Goal: Information Seeking & Learning: Learn about a topic

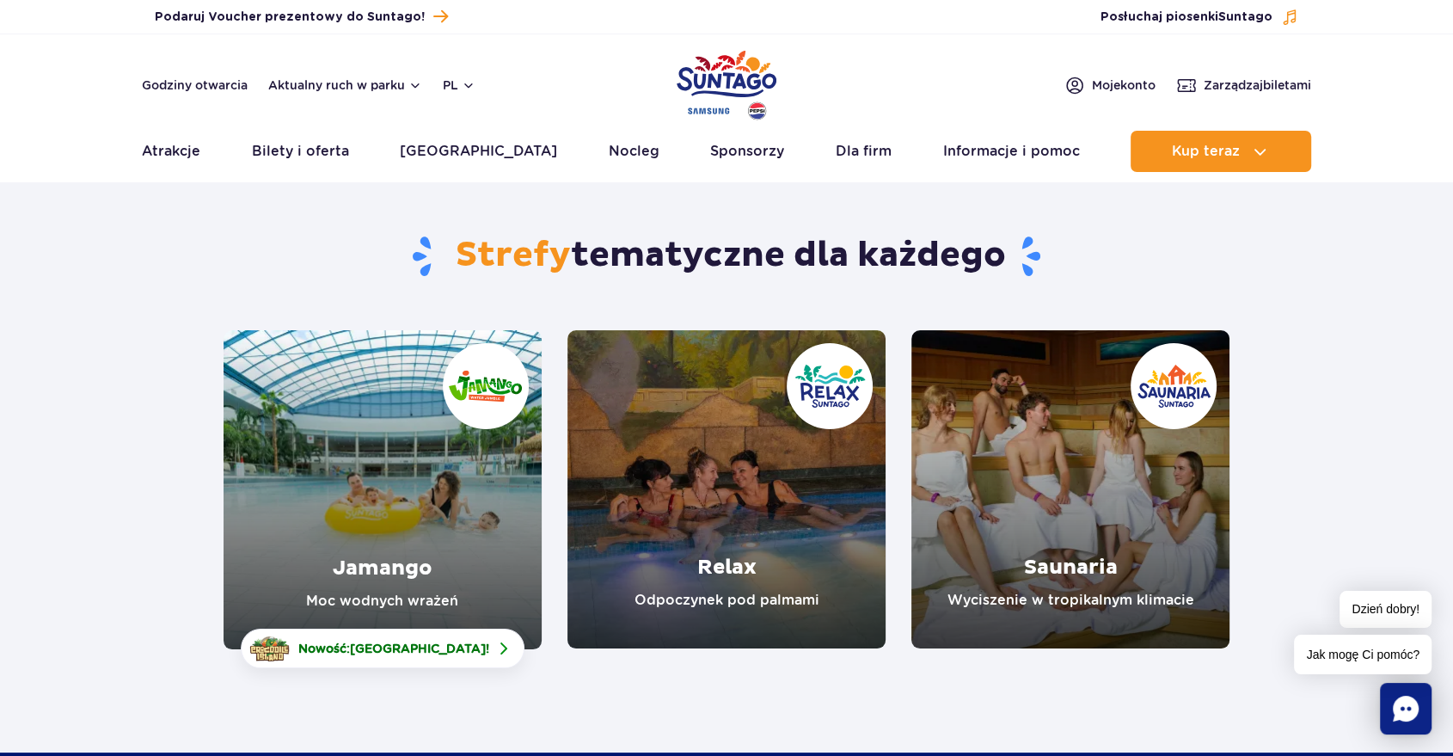
click at [768, 521] on link "Relax" at bounding box center [726, 489] width 318 height 318
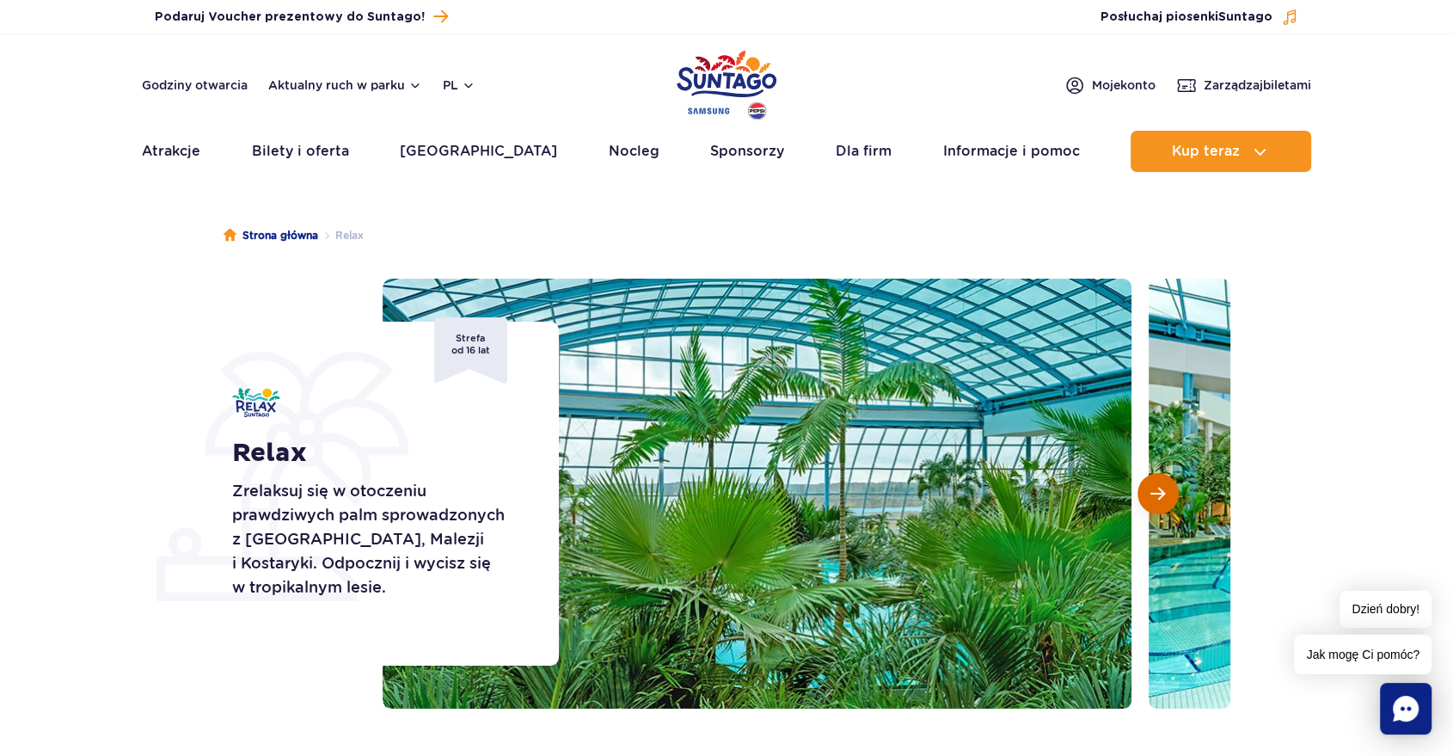
click at [1167, 500] on button "Następny slajd" at bounding box center [1157, 493] width 41 height 41
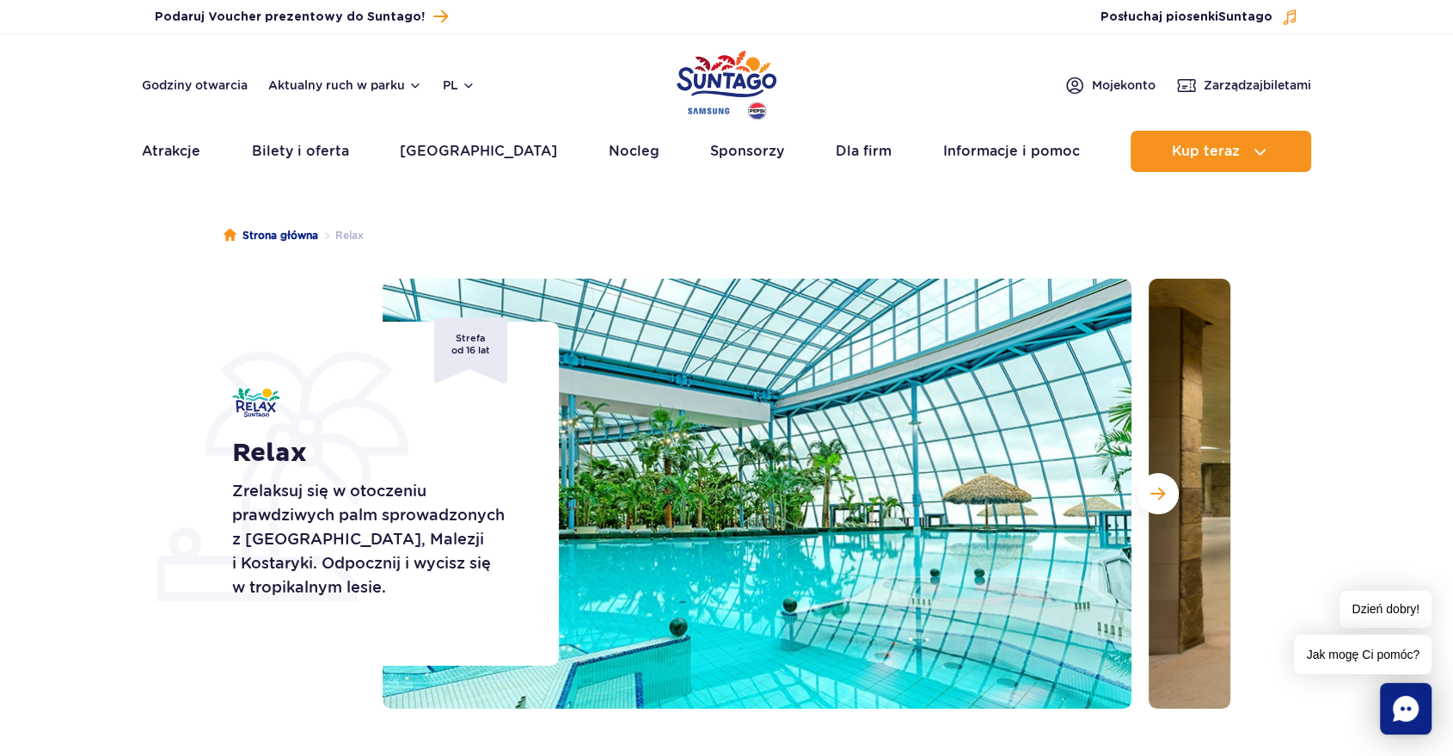
click at [1376, 480] on section "Relax Zrelaksuj się w otoczeniu prawdziwych palm sprowadzonych z Florydy, Malez…" at bounding box center [726, 494] width 1453 height 430
click at [1162, 502] on button "Następny slajd" at bounding box center [1157, 493] width 41 height 41
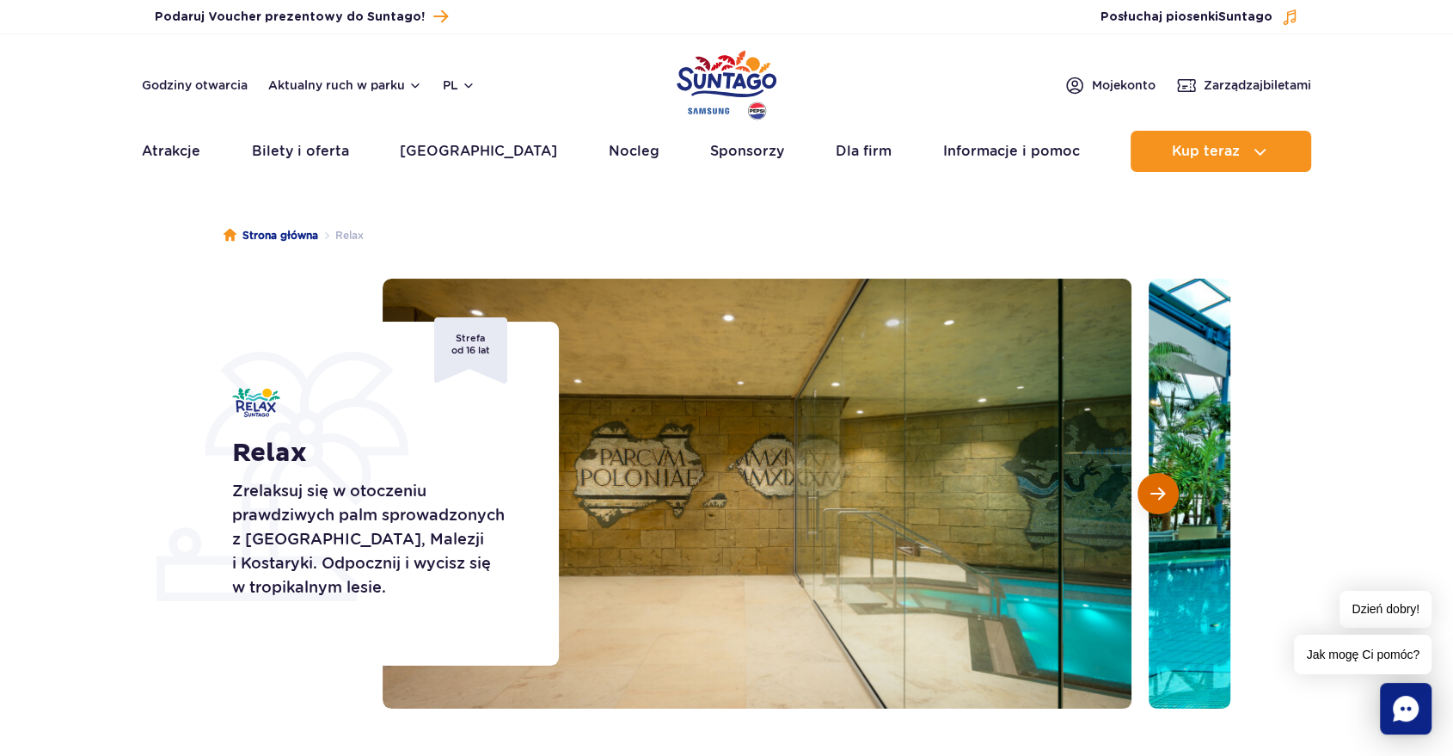
click at [1165, 499] on button "Następny slajd" at bounding box center [1157, 493] width 41 height 41
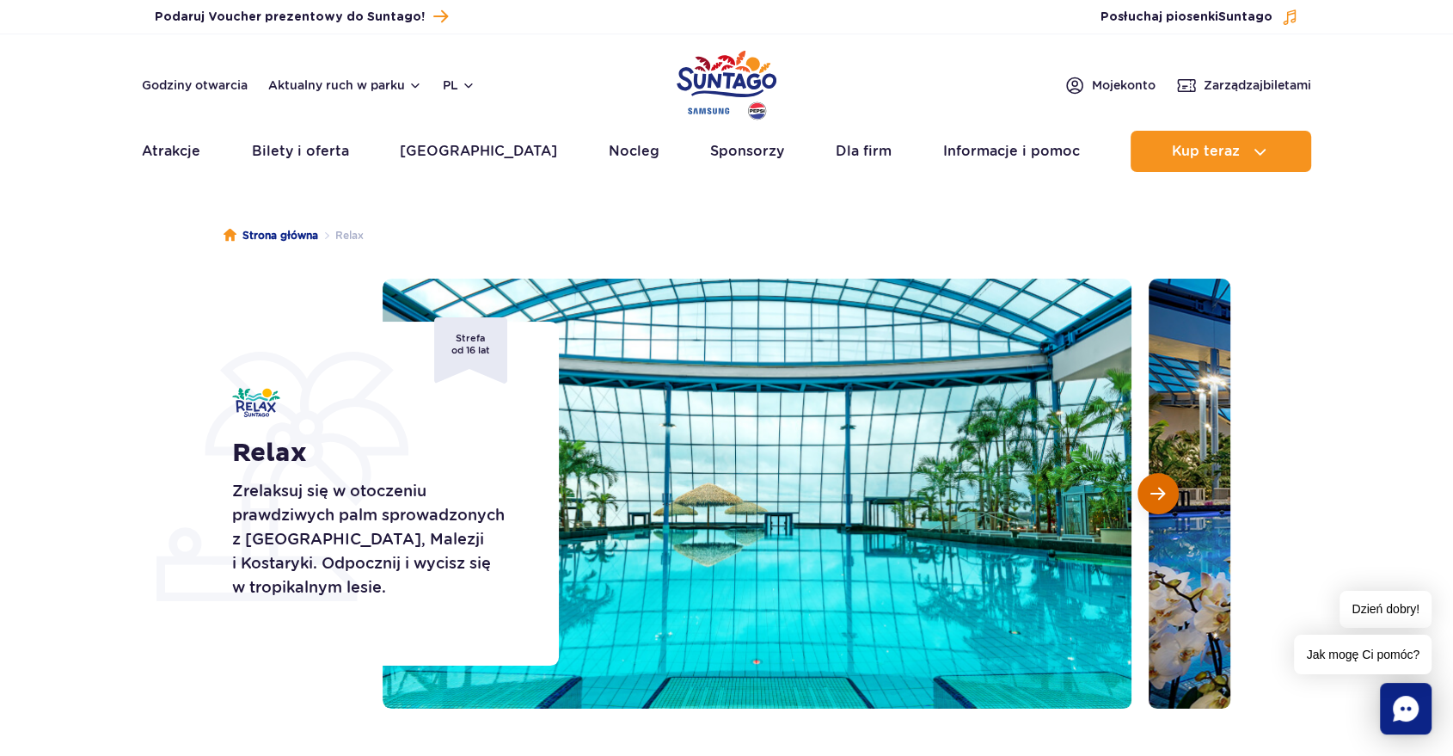
click at [1165, 499] on button "Następny slajd" at bounding box center [1157, 493] width 41 height 41
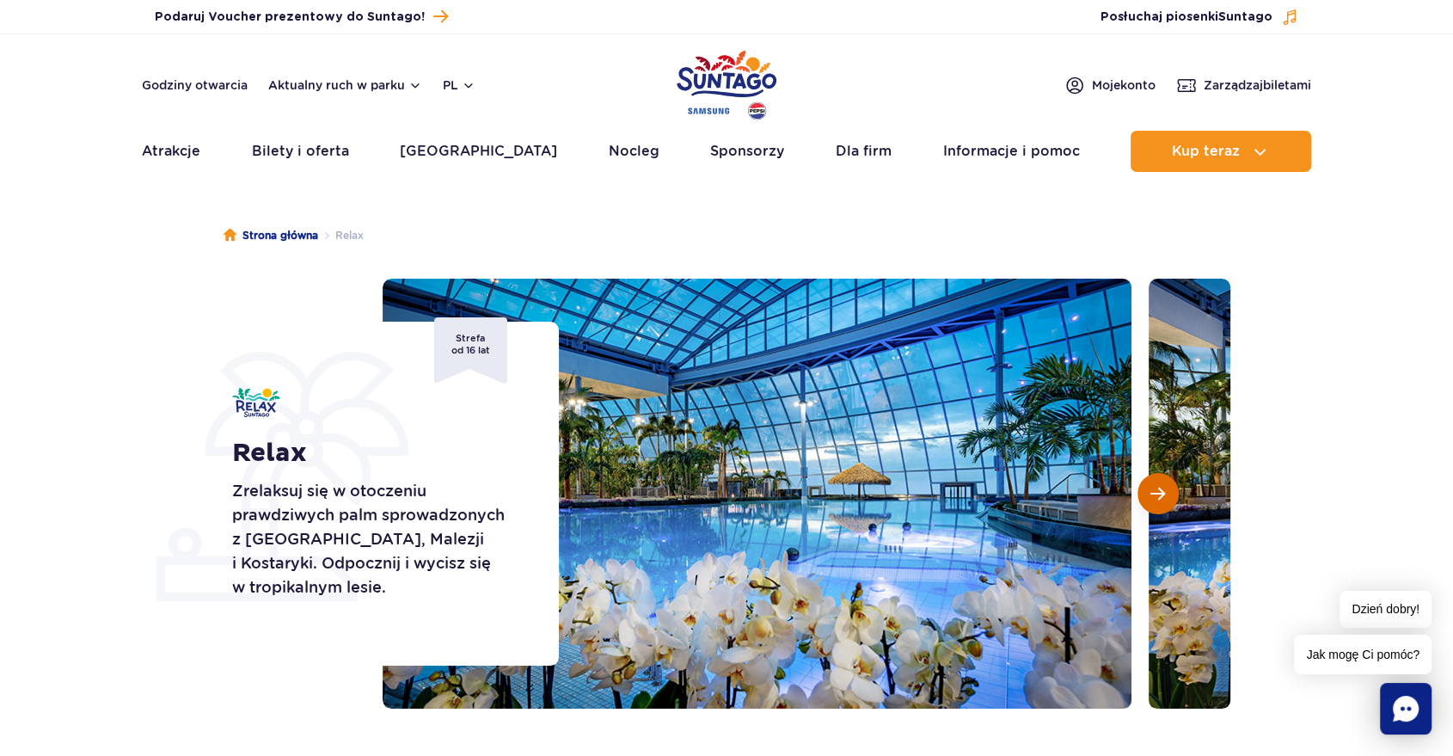
click at [1165, 499] on button "Następny slajd" at bounding box center [1157, 493] width 41 height 41
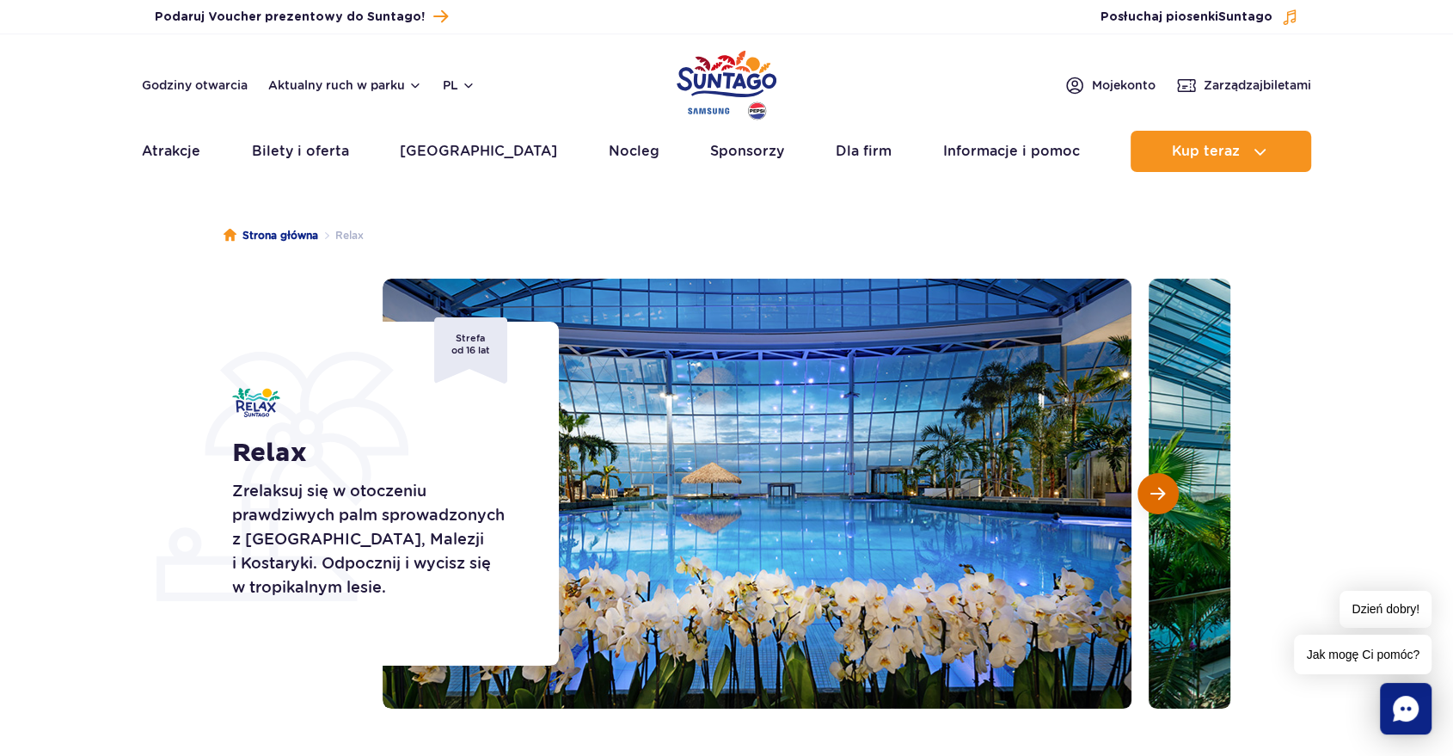
click at [1165, 499] on button "Następny slajd" at bounding box center [1157, 493] width 41 height 41
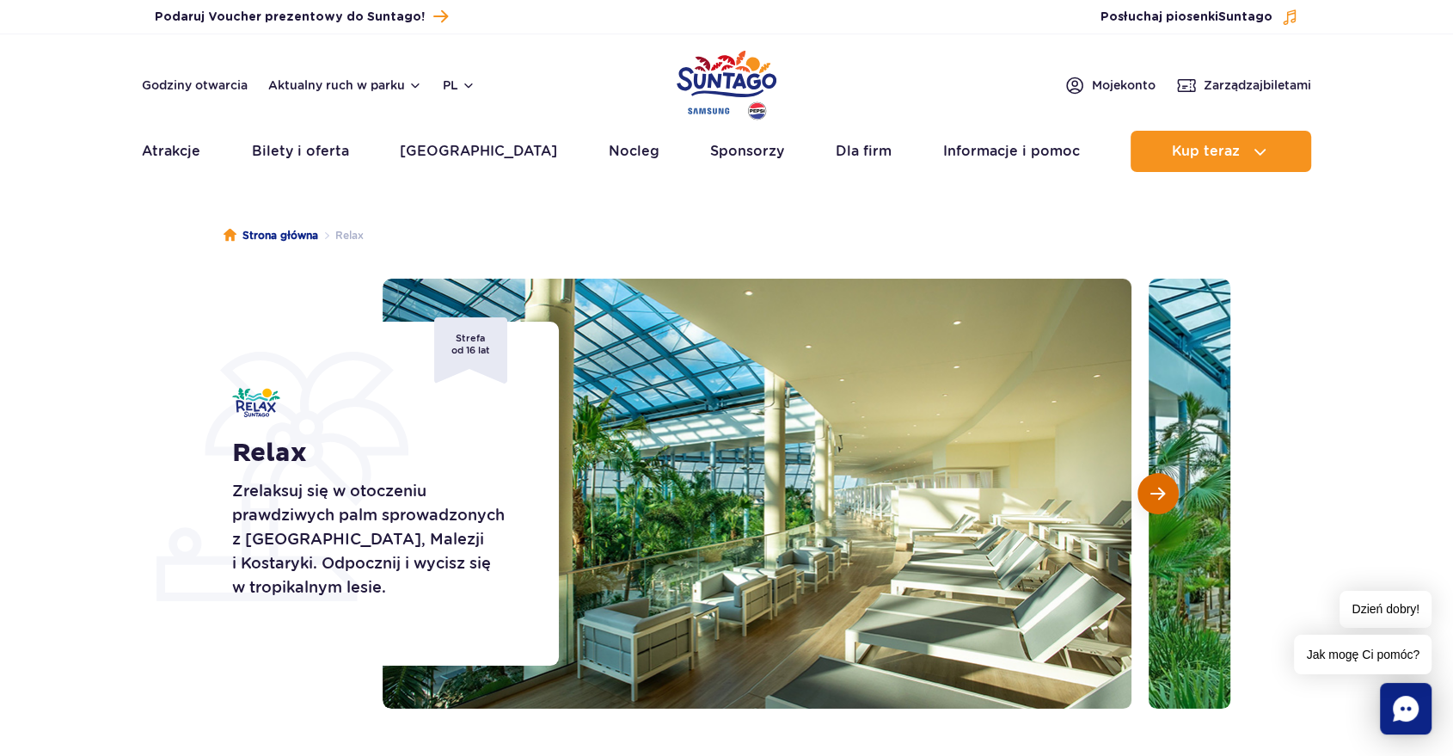
click at [1165, 499] on button "Następny slajd" at bounding box center [1157, 493] width 41 height 41
